Goal: Task Accomplishment & Management: Complete application form

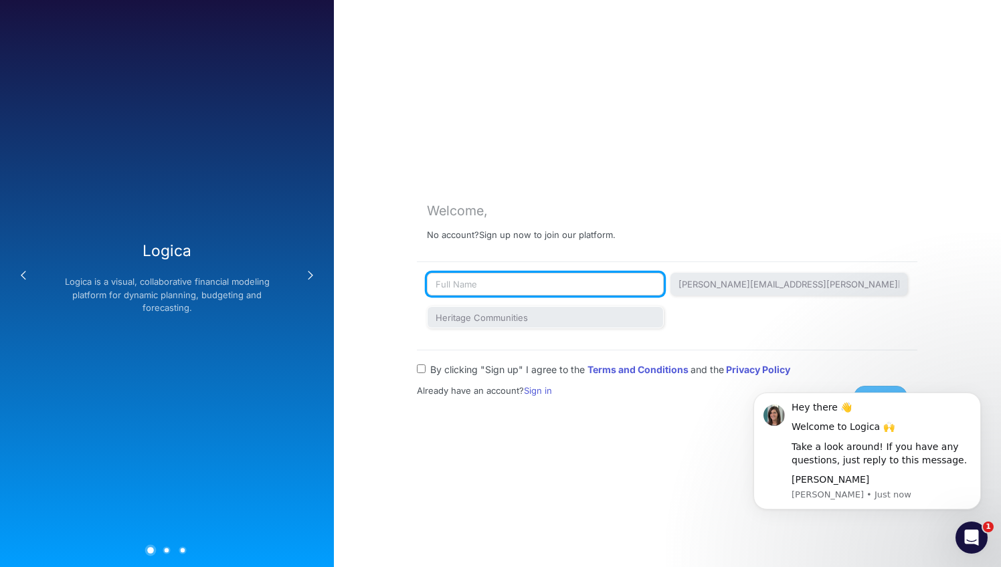
click at [575, 280] on input "text" at bounding box center [545, 284] width 237 height 23
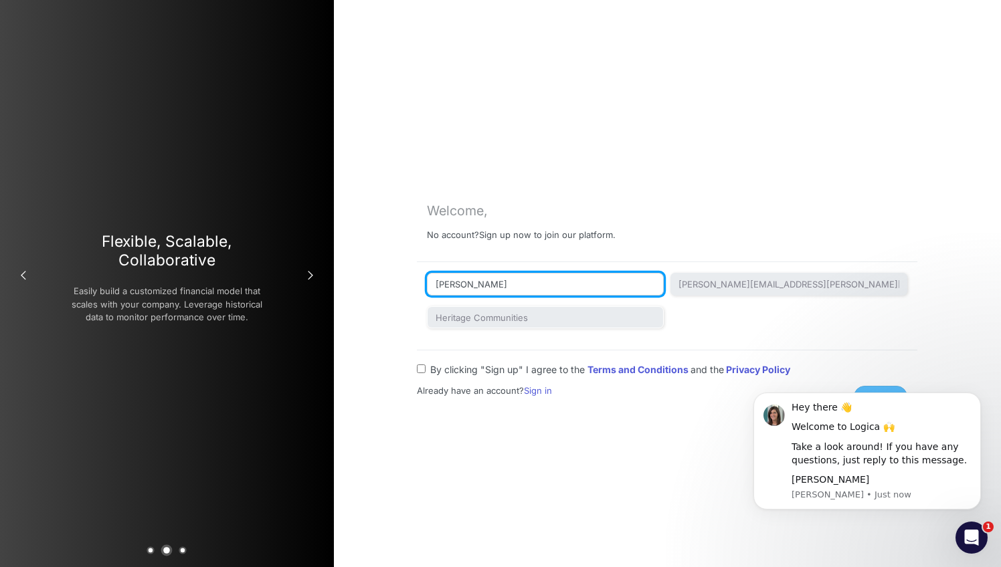
click at [478, 283] on input "Gretchen Hueftle" at bounding box center [545, 284] width 237 height 23
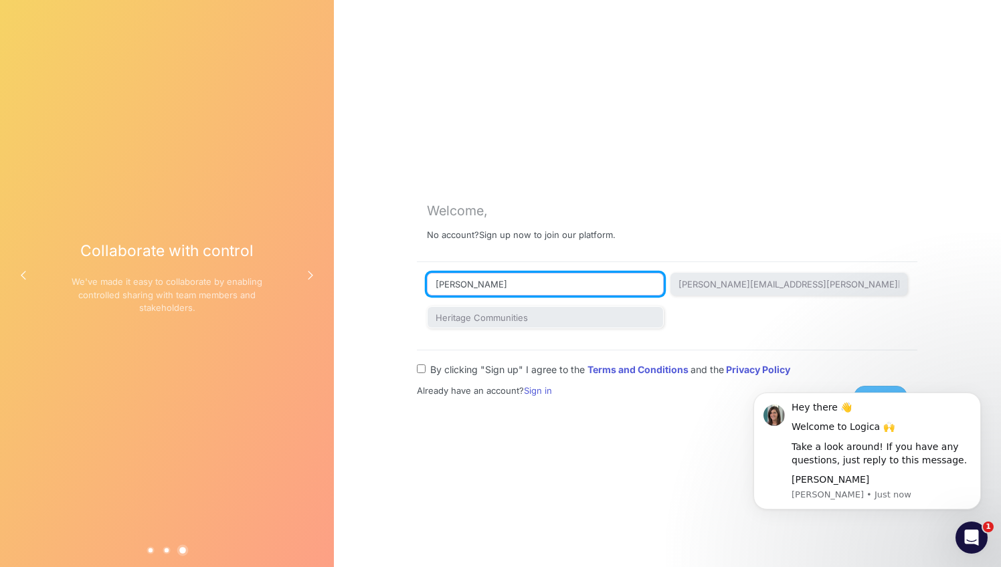
type input "Gretchen Kay Hueftle"
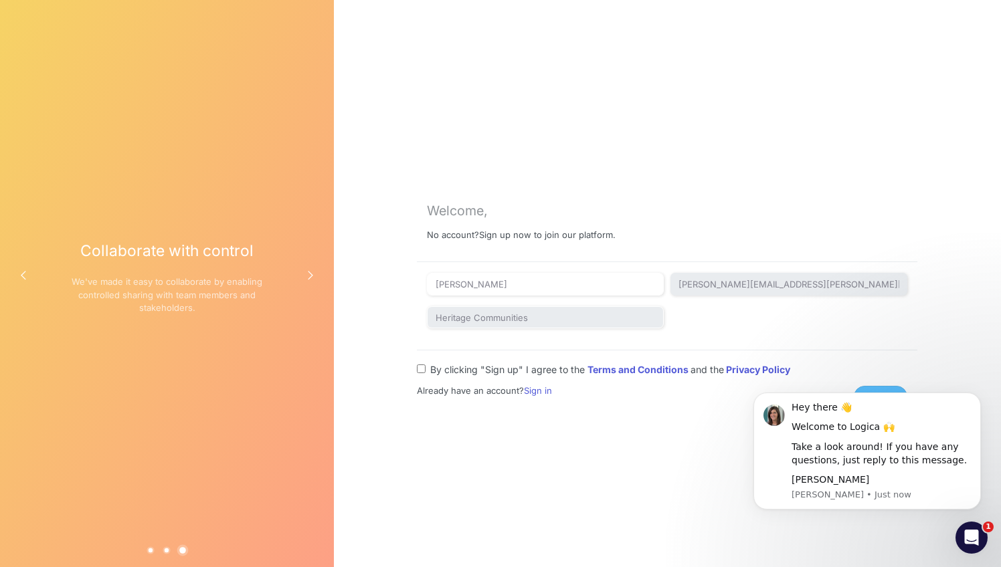
click at [585, 450] on div "Welcome, No account? Sign up now to join our platform. Gretchen Kay Hueftle gre…" at bounding box center [667, 283] width 667 height 567
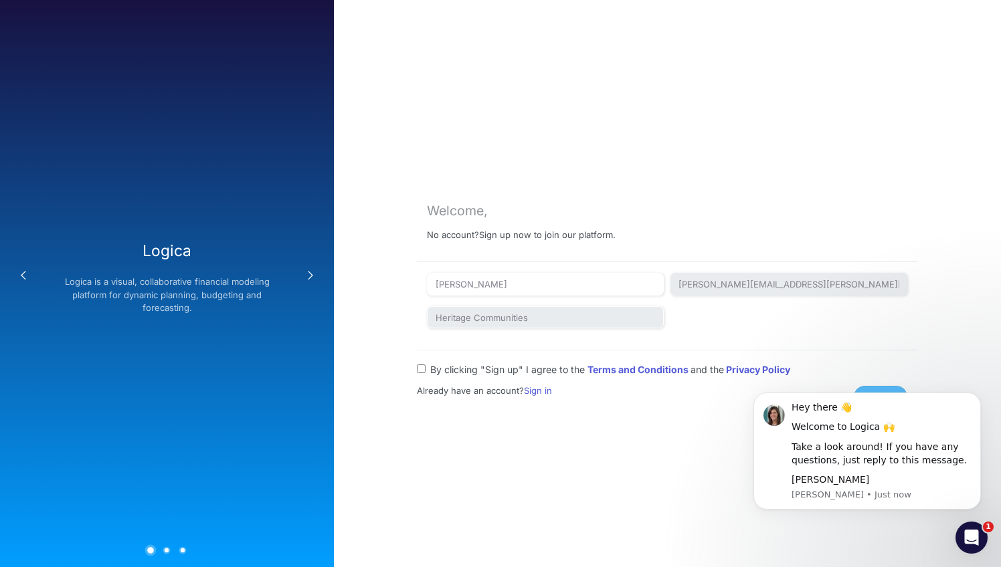
click at [421, 369] on input "By clicking "Sign up" I agree to the Terms and Conditions and the Privacy Policy" at bounding box center [421, 369] width 9 height 9
checkbox input "true"
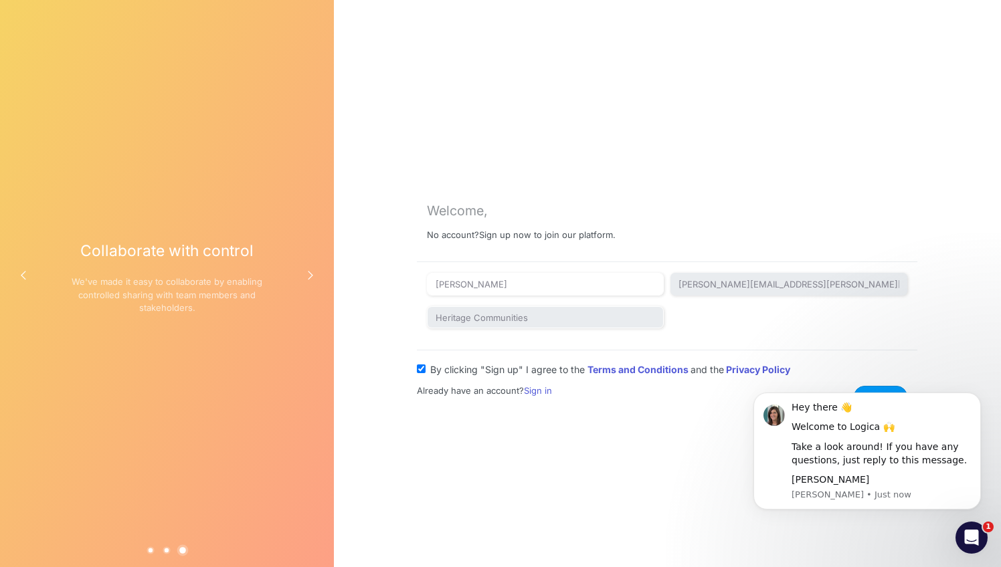
click at [872, 387] on div "Hey there 👋 Welcome to Logica 🙌 Take a look around! If you have any questions, …" at bounding box center [867, 426] width 246 height 167
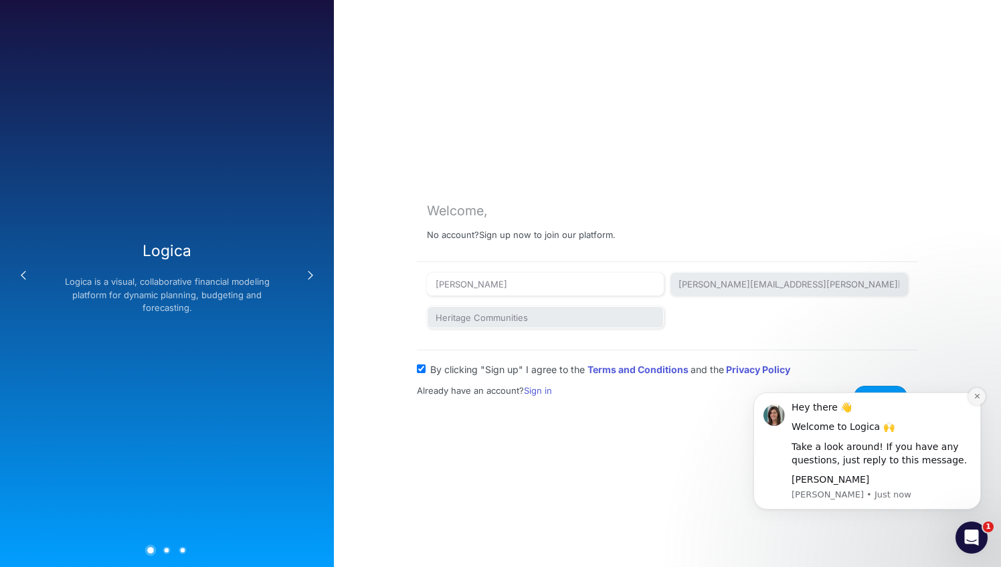
click at [979, 397] on icon "Dismiss notification" at bounding box center [976, 396] width 7 height 7
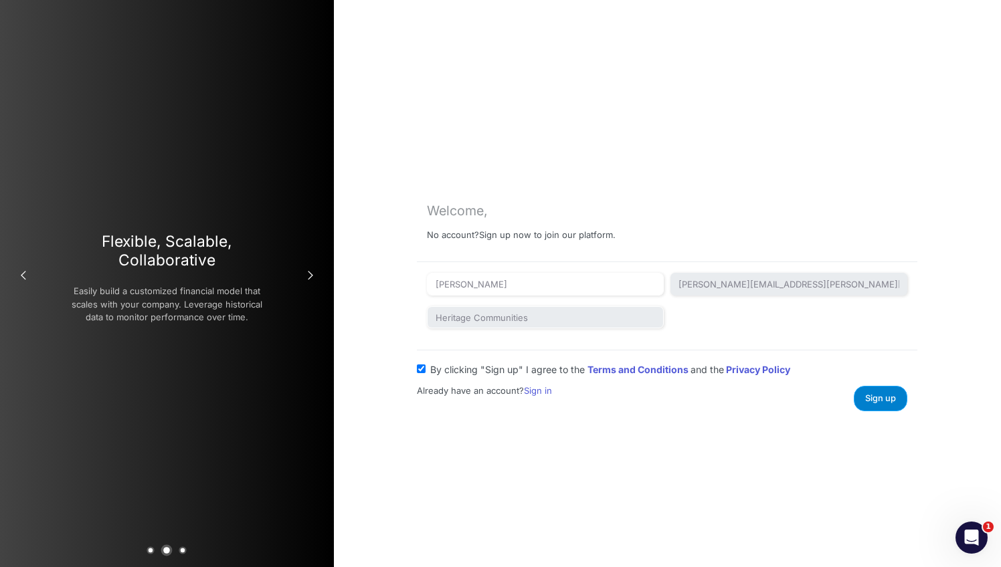
click at [880, 394] on span "Sign up" at bounding box center [880, 398] width 31 height 10
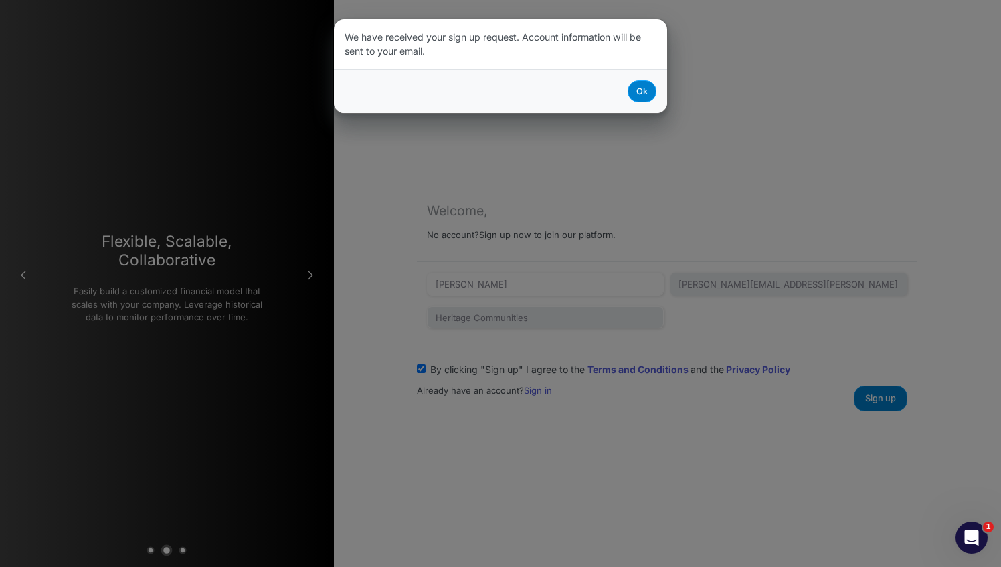
click at [642, 89] on button "Ok" at bounding box center [642, 91] width 29 height 22
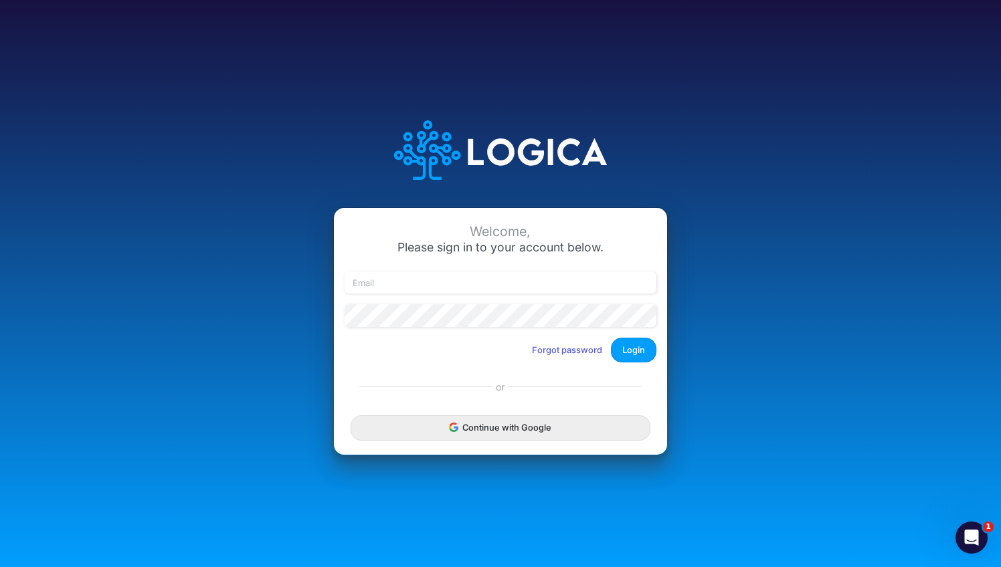
click at [996, 21] on div "Welcome, Please sign in to your account below. Forgot password Login or Continu…" at bounding box center [500, 283] width 1001 height 567
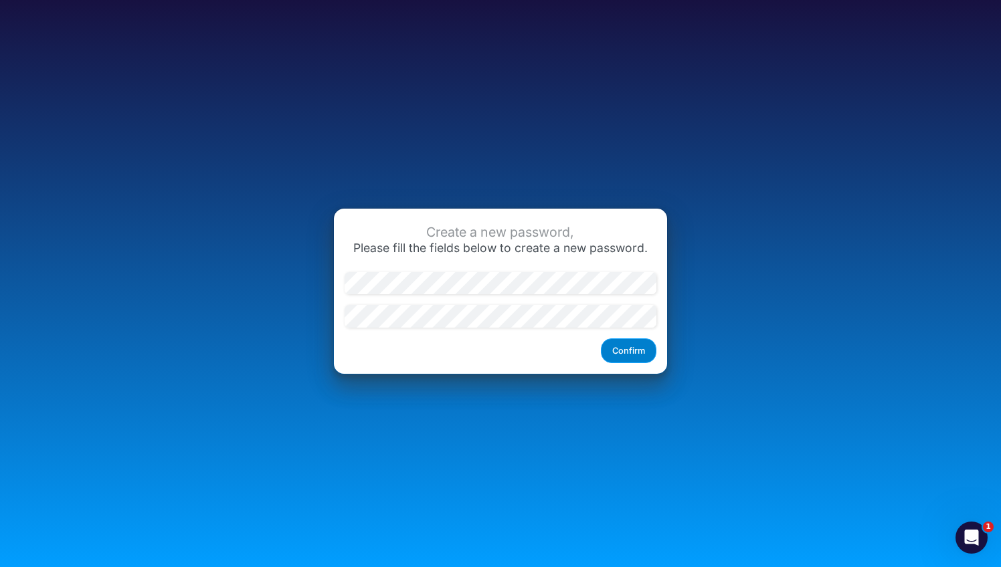
click at [622, 358] on button "Confirm" at bounding box center [629, 351] width 56 height 25
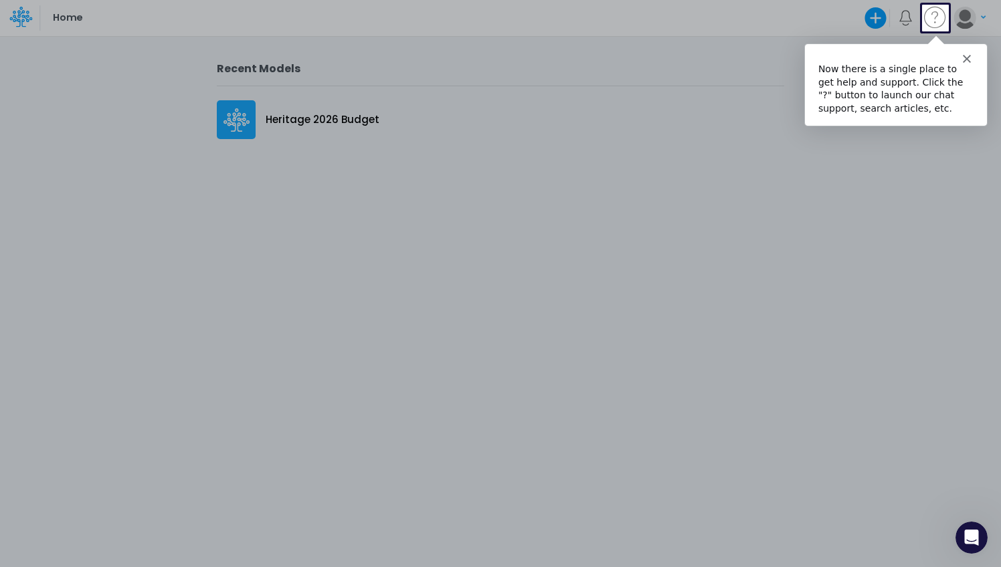
click at [966, 54] on icon "Close" at bounding box center [966, 58] width 8 height 8
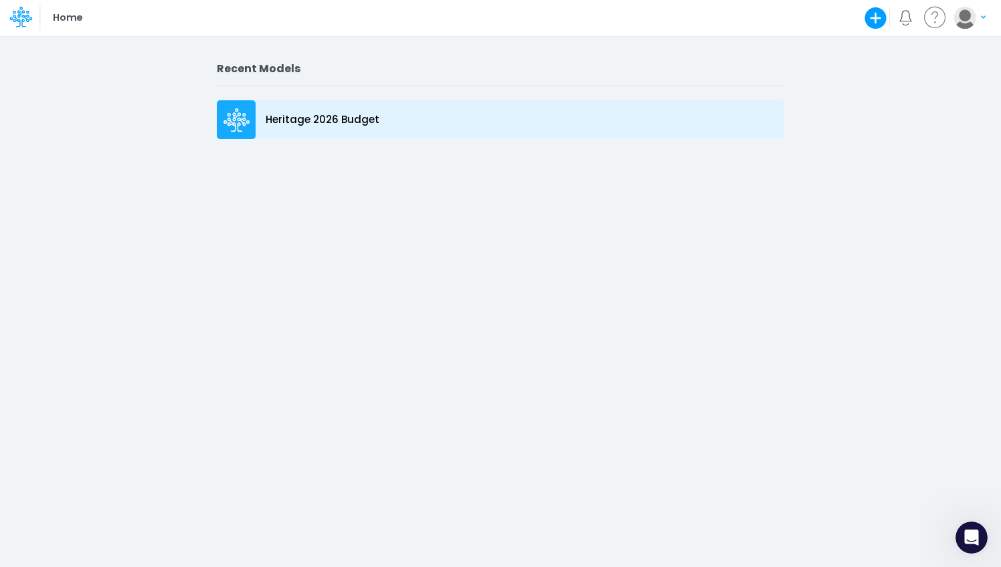
click at [235, 114] on icon at bounding box center [236, 120] width 27 height 24
